Goal: Task Accomplishment & Management: Manage account settings

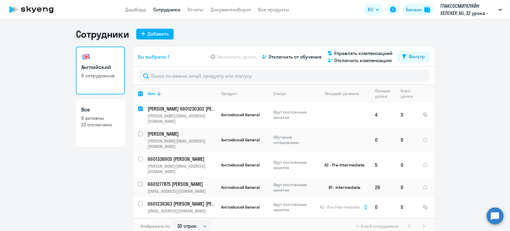
select select "30"
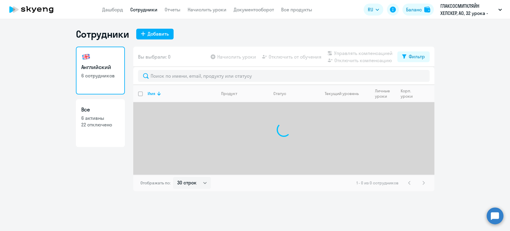
select select "30"
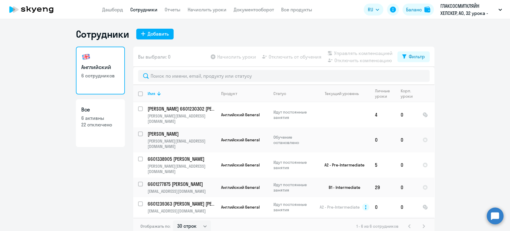
drag, startPoint x: 240, startPoint y: 56, endPoint x: 232, endPoint y: 62, distance: 10.5
click at [241, 56] on app-table-action-button "Начислить уроки" at bounding box center [233, 56] width 47 height 7
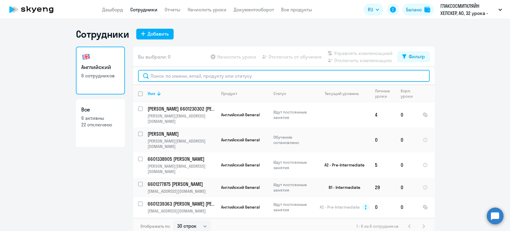
click at [218, 74] on input "text" at bounding box center [284, 76] width 292 height 12
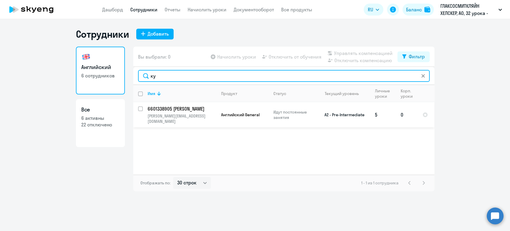
type input "ку"
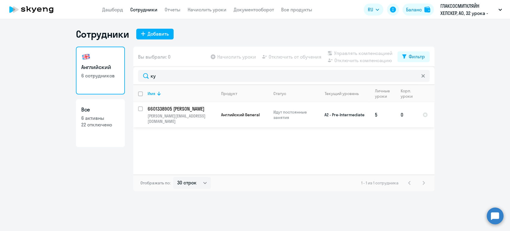
click at [141, 106] on input "select row 142321" at bounding box center [144, 112] width 12 height 12
checkbox input "true"
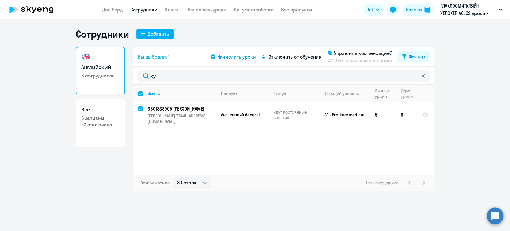
click at [246, 56] on span "Начислить уроки" at bounding box center [236, 56] width 39 height 7
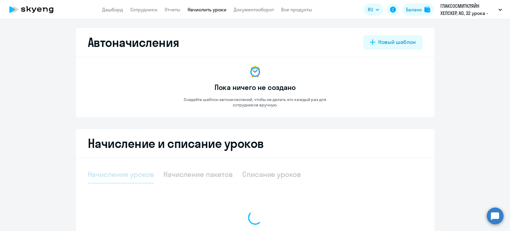
select select "10"
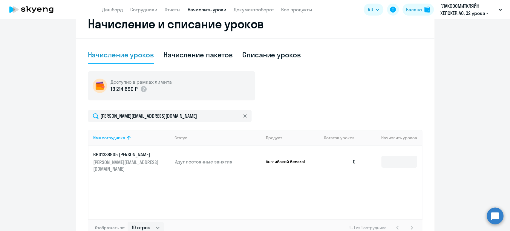
scroll to position [158, 0]
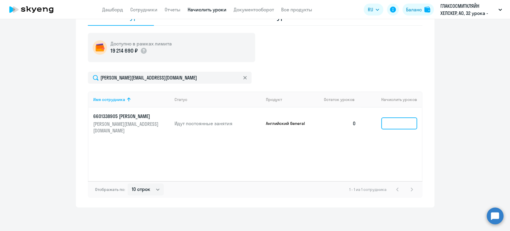
click at [407, 117] on input at bounding box center [399, 123] width 36 height 12
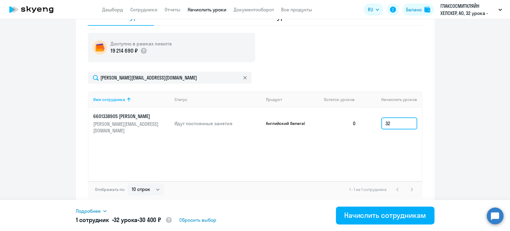
type input "32"
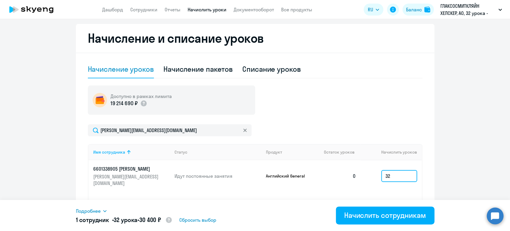
scroll to position [78, 0]
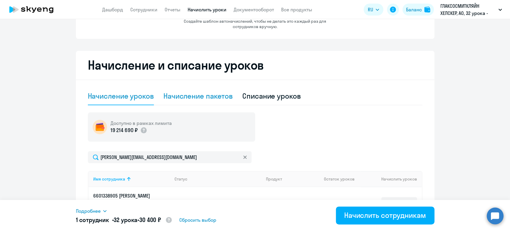
click at [214, 98] on div "Начисление пакетов" at bounding box center [198, 96] width 69 height 10
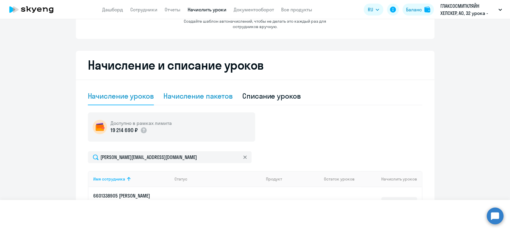
select select "10"
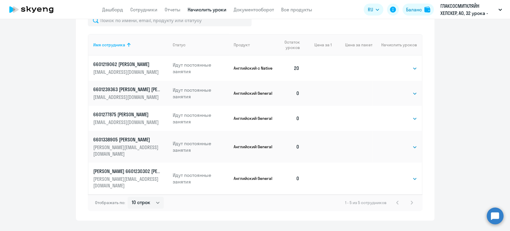
scroll to position [136, 0]
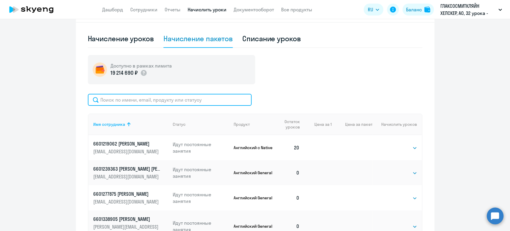
click at [212, 100] on input "text" at bounding box center [170, 100] width 164 height 12
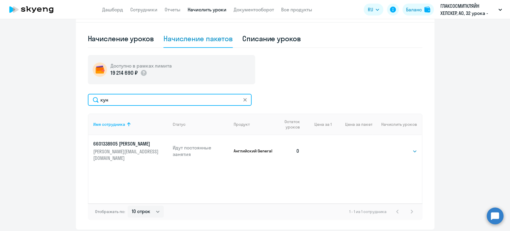
type input "кун"
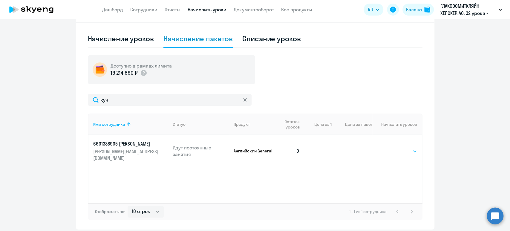
click at [404, 149] on select "Выбрать 4 8 16 32 64" at bounding box center [405, 151] width 25 height 7
select select "32"
click at [393, 148] on select "Выбрать 4 8 16 32 64" at bounding box center [405, 151] width 25 height 7
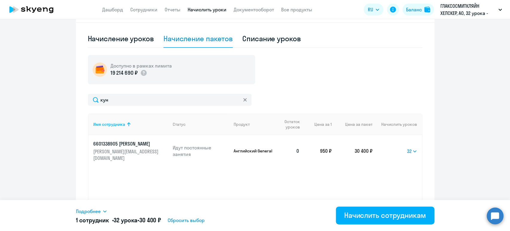
click at [96, 212] on span "Подробнее" at bounding box center [88, 211] width 25 height 7
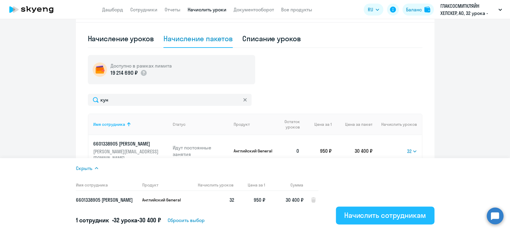
click at [403, 214] on div "Начислить сотрудникам" at bounding box center [385, 215] width 82 height 10
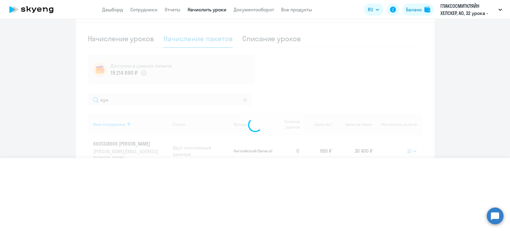
select select
